Goal: Task Accomplishment & Management: Use online tool/utility

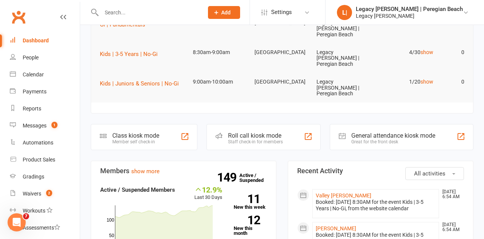
scroll to position [127, 0]
click at [154, 139] on div "Member self check-in" at bounding box center [135, 141] width 47 height 5
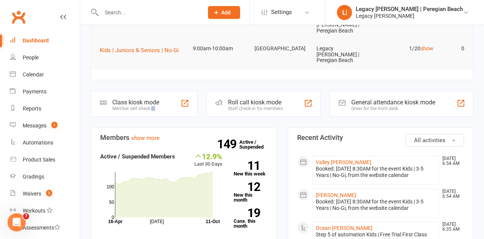
scroll to position [163, 0]
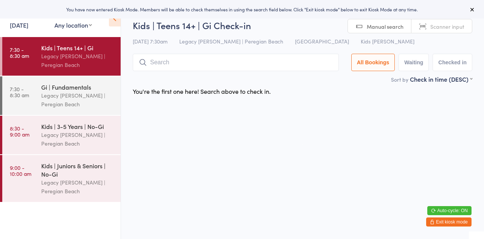
click at [165, 71] on input "search" at bounding box center [236, 62] width 206 height 17
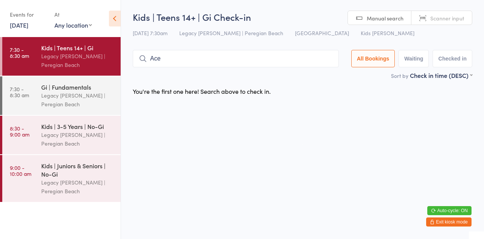
type input "Ace"
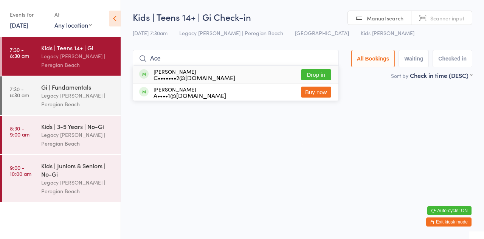
click at [326, 75] on button "Drop in" at bounding box center [316, 74] width 30 height 11
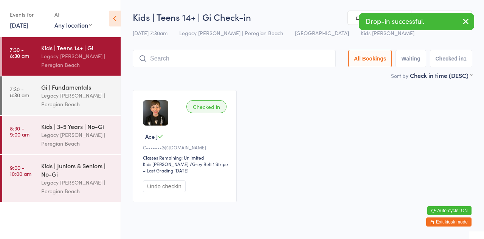
click at [75, 89] on div "Gi | Fundamentals" at bounding box center [77, 87] width 73 height 8
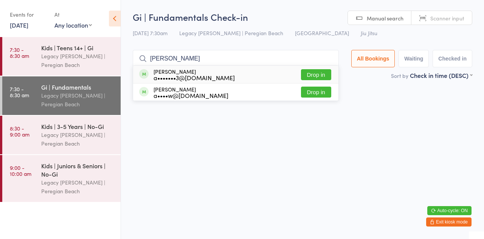
type input "[PERSON_NAME]"
click at [325, 85] on div "[PERSON_NAME] a••••w@[DOMAIN_NAME] Drop in" at bounding box center [235, 92] width 205 height 17
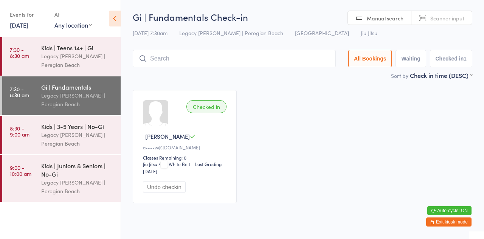
click at [206, 168] on div "Jiu Jitsu Jiu Jitsu / White Belt – Last Grading [DATE]" at bounding box center [186, 168] width 86 height 14
click at [172, 188] on button "Undo checkin" at bounding box center [164, 187] width 43 height 12
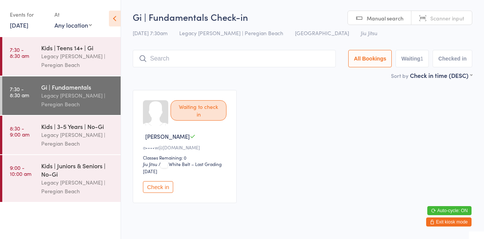
click at [183, 58] on input "search" at bounding box center [234, 58] width 203 height 17
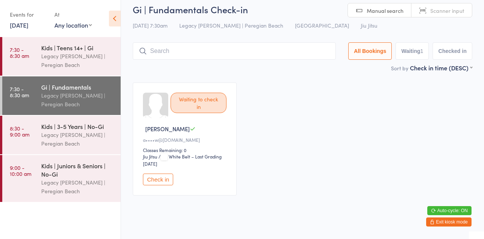
scroll to position [16, 0]
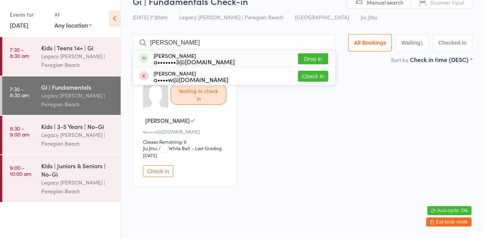
type input "[PERSON_NAME]"
click at [322, 58] on button "Drop in" at bounding box center [313, 58] width 30 height 11
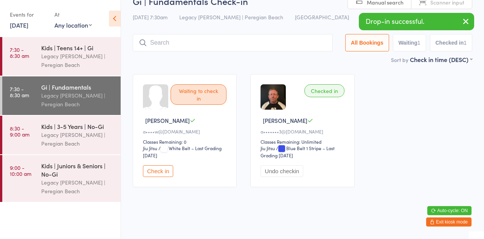
click at [75, 53] on div "Legacy [PERSON_NAME] | Peregian Beach" at bounding box center [77, 60] width 73 height 17
